Goal: Information Seeking & Learning: Check status

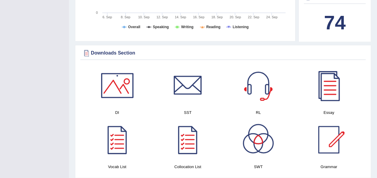
scroll to position [264, 0]
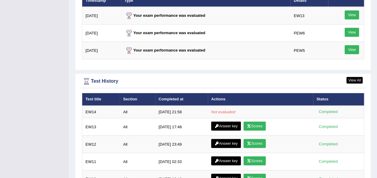
scroll to position [780, 0]
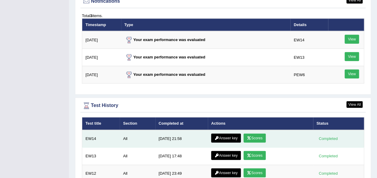
scroll to position [756, 0]
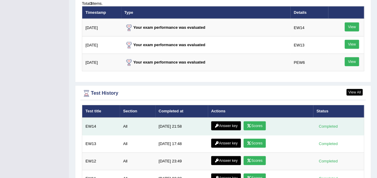
click at [256, 121] on link "Scores" at bounding box center [254, 125] width 22 height 9
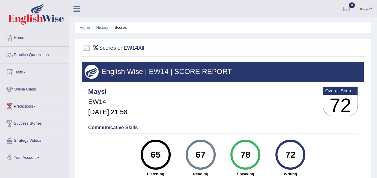
click at [87, 27] on link "Home" at bounding box center [84, 27] width 10 height 4
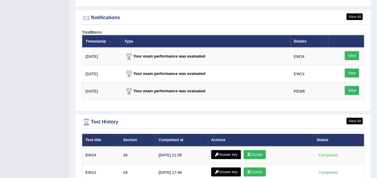
scroll to position [732, 0]
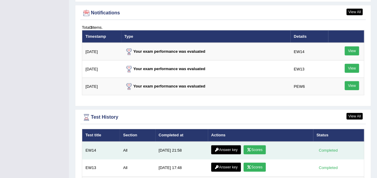
click at [226, 145] on link "Answer key" at bounding box center [226, 149] width 30 height 9
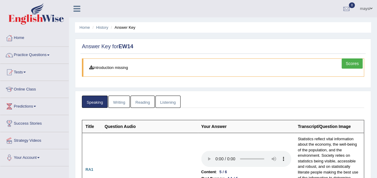
click at [167, 103] on link "Listening" at bounding box center [167, 102] width 25 height 12
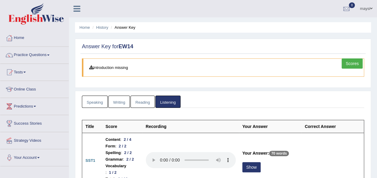
click at [115, 97] on link "Writing" at bounding box center [119, 102] width 22 height 12
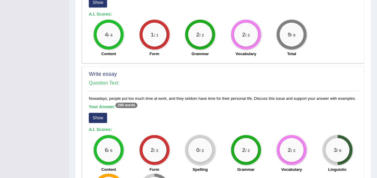
scroll to position [468, 0]
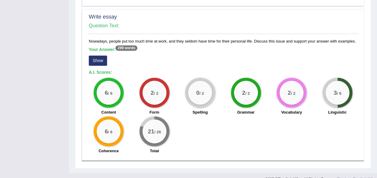
click at [99, 60] on button "Show" at bounding box center [98, 60] width 18 height 10
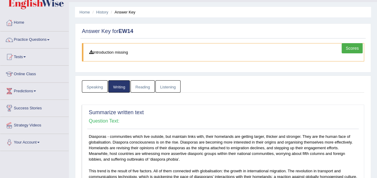
scroll to position [0, 0]
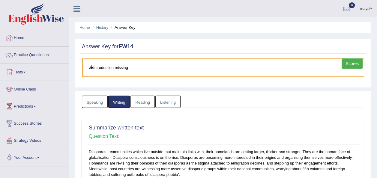
click at [20, 39] on link "Home" at bounding box center [34, 37] width 68 height 15
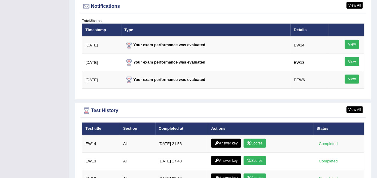
scroll to position [744, 0]
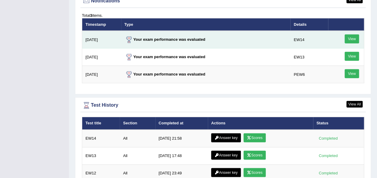
click at [354, 34] on link "View" at bounding box center [352, 38] width 14 height 9
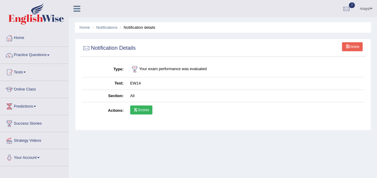
click at [150, 110] on link "Scores" at bounding box center [141, 110] width 22 height 9
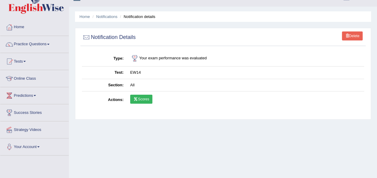
scroll to position [12, 0]
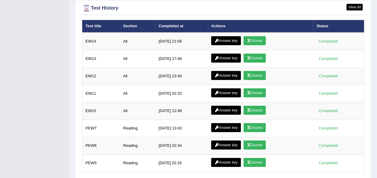
scroll to position [840, 0]
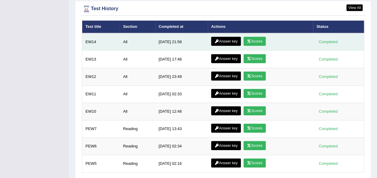
click at [229, 37] on link "Answer key" at bounding box center [226, 41] width 30 height 9
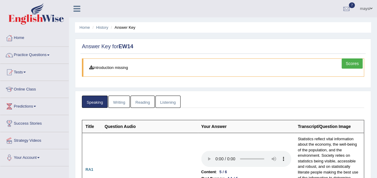
click at [139, 99] on link "Reading" at bounding box center [142, 102] width 24 height 12
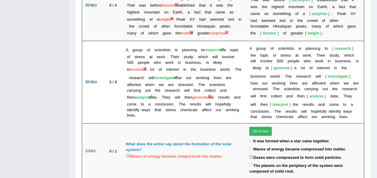
scroll to position [1247, 0]
